Goal: Check status

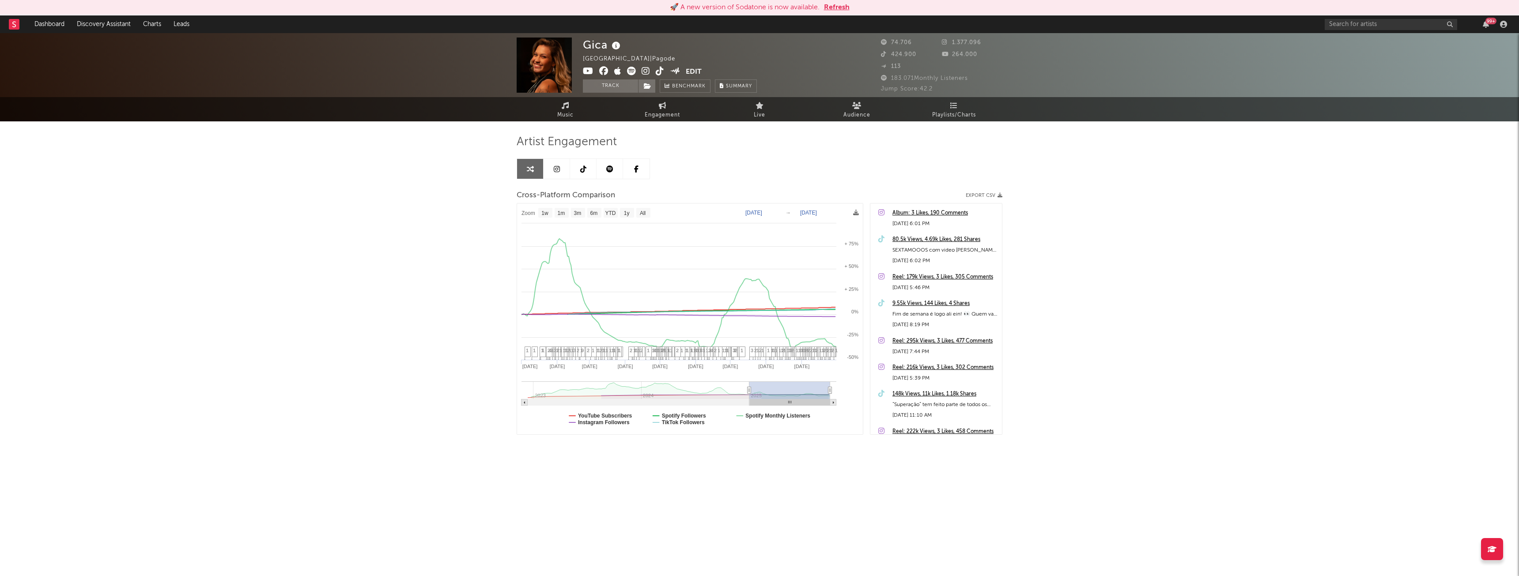
select select "1w"
click at [425, 202] on div "Gica Brazil | Pagode Edit Track Benchmark Summary 74.706 1.377.096 424.900 264.…" at bounding box center [759, 265] width 1519 height 464
click at [845, 6] on button "Refresh" at bounding box center [837, 7] width 26 height 11
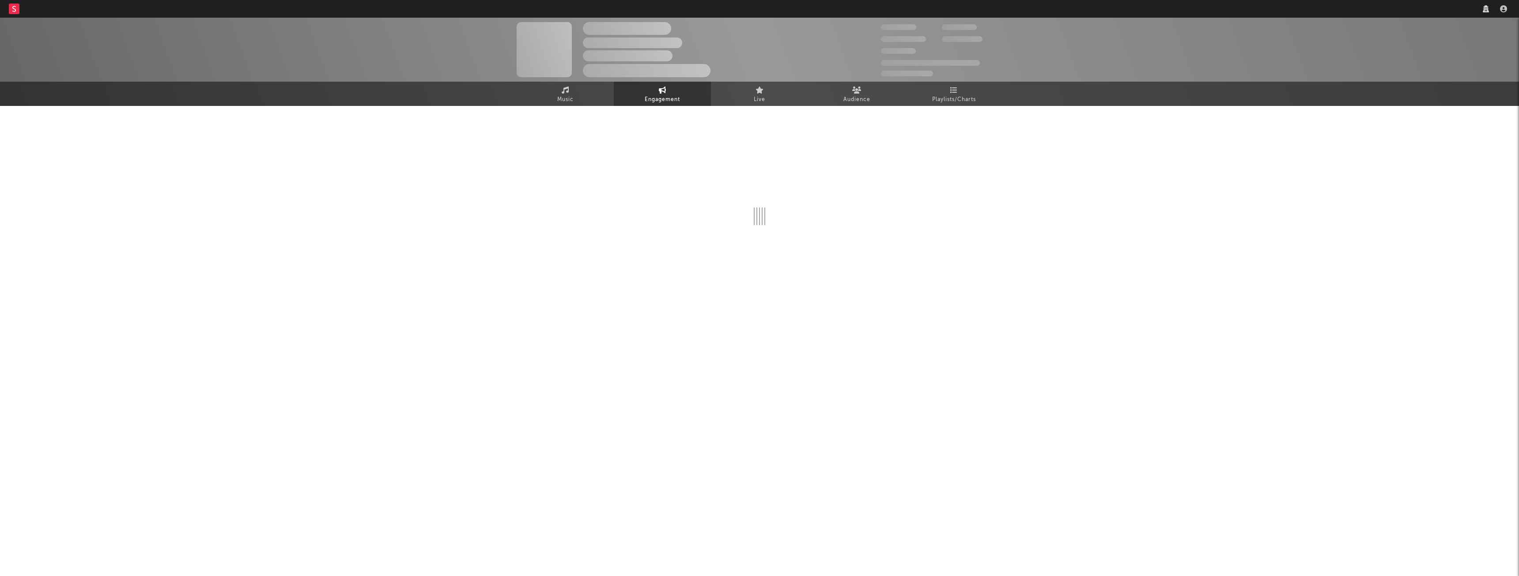
select select "1w"
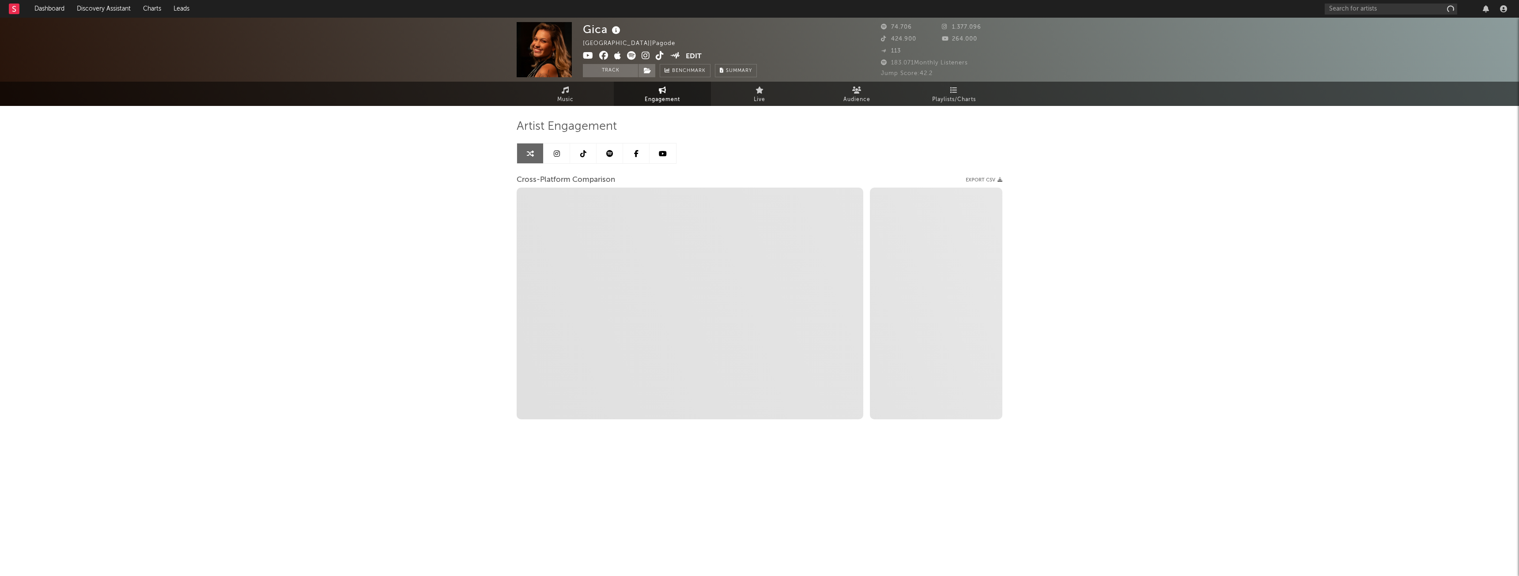
select select "1m"
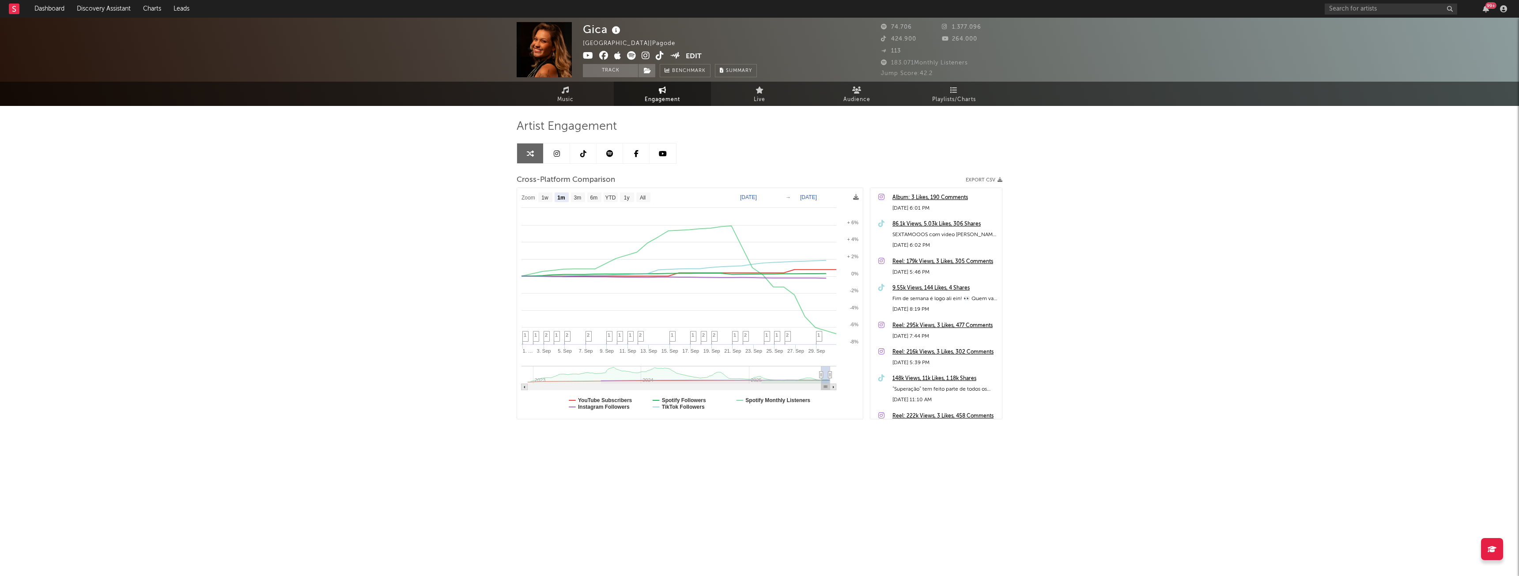
select select "1m"
click at [320, 145] on div "Gica [GEOGRAPHIC_DATA] | Pagode Edit Track Benchmark Summary 74.706 1.377.096 4…" at bounding box center [759, 250] width 1519 height 464
click at [203, 173] on div "Gica [GEOGRAPHIC_DATA] | Pagode Edit Track Benchmark Summary 74.706 1.377.096 4…" at bounding box center [759, 250] width 1519 height 464
